Goal: Navigation & Orientation: Find specific page/section

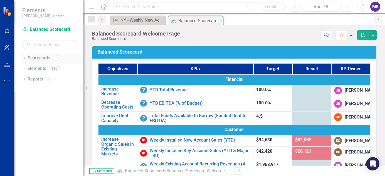
click at [27, 59] on div "Dropdown Scorecards 8" at bounding box center [52, 59] width 61 height 11
click at [25, 58] on icon at bounding box center [24, 58] width 1 height 3
click at [29, 77] on icon "Dropdown" at bounding box center [27, 78] width 4 height 3
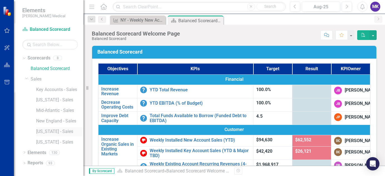
click at [48, 131] on link "[US_STATE] - Sales" at bounding box center [59, 132] width 47 height 6
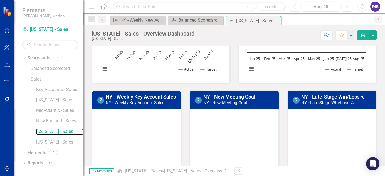
scroll to position [99, 0]
